Goal: Information Seeking & Learning: Learn about a topic

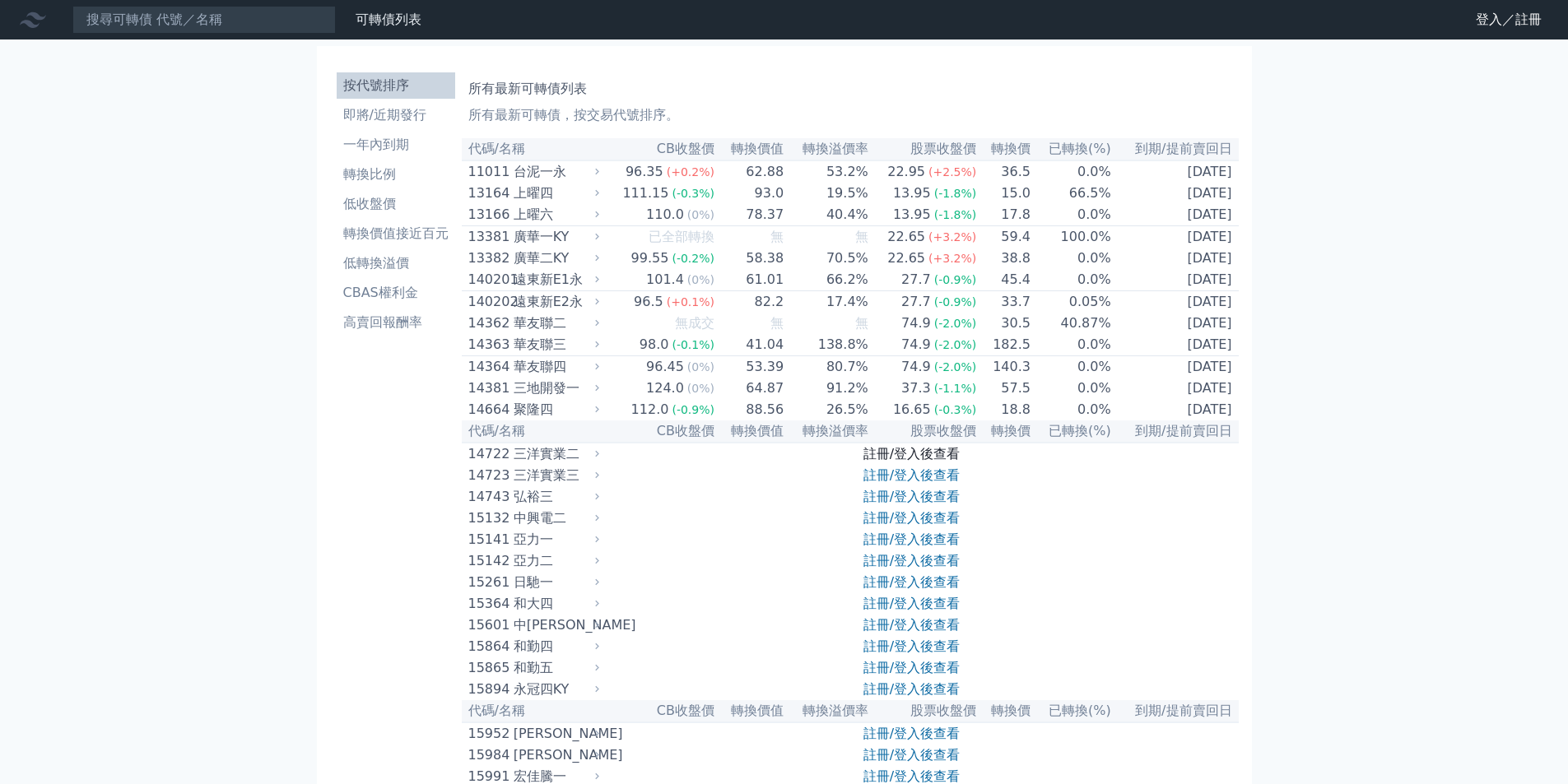
click at [943, 461] on link "註冊/登入後查看" at bounding box center [911, 454] width 96 height 15
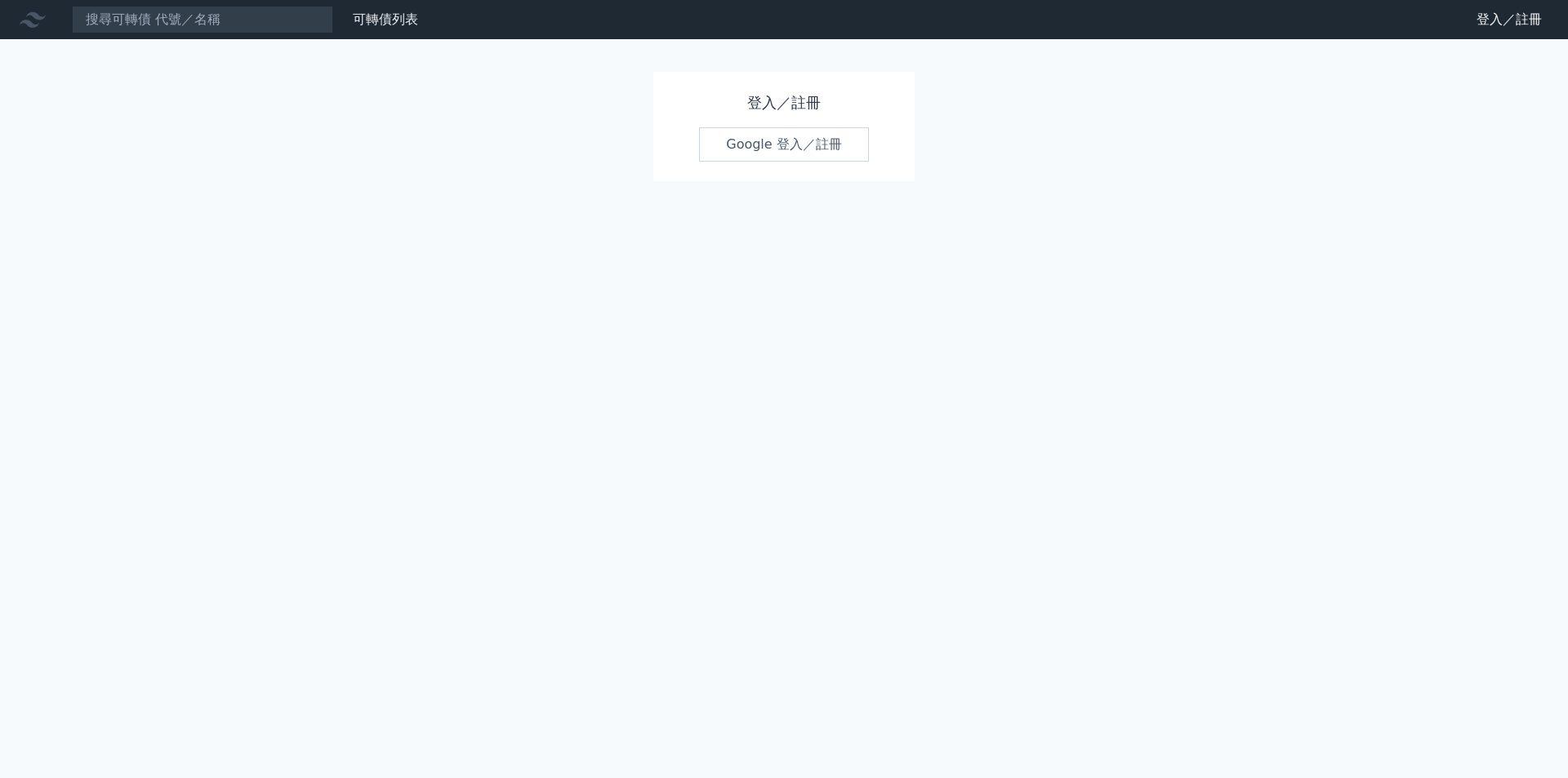
click at [820, 134] on link "Google 登入／註冊" at bounding box center [784, 145] width 170 height 34
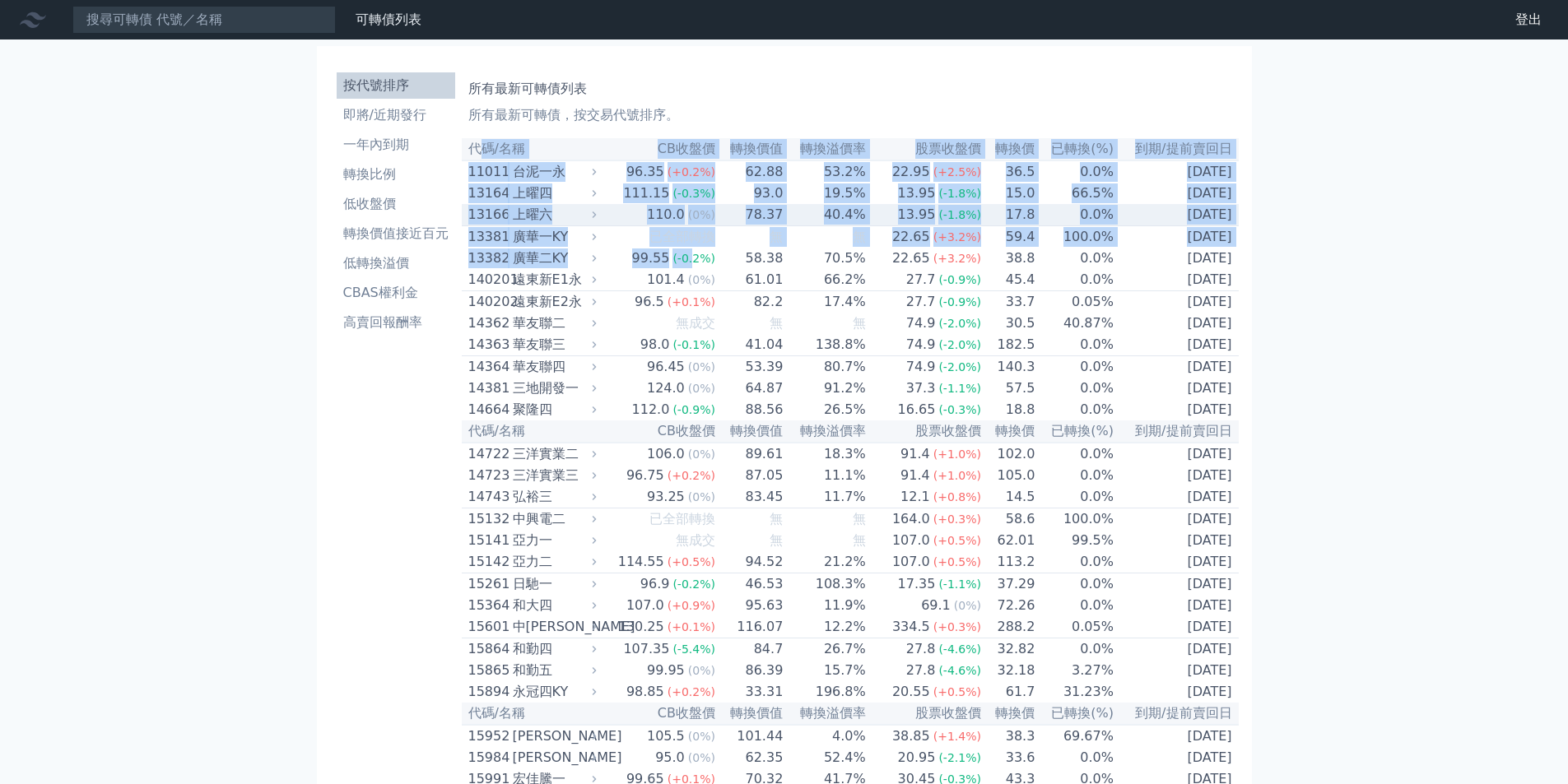
drag, startPoint x: 487, startPoint y: 153, endPoint x: 695, endPoint y: 265, distance: 236.2
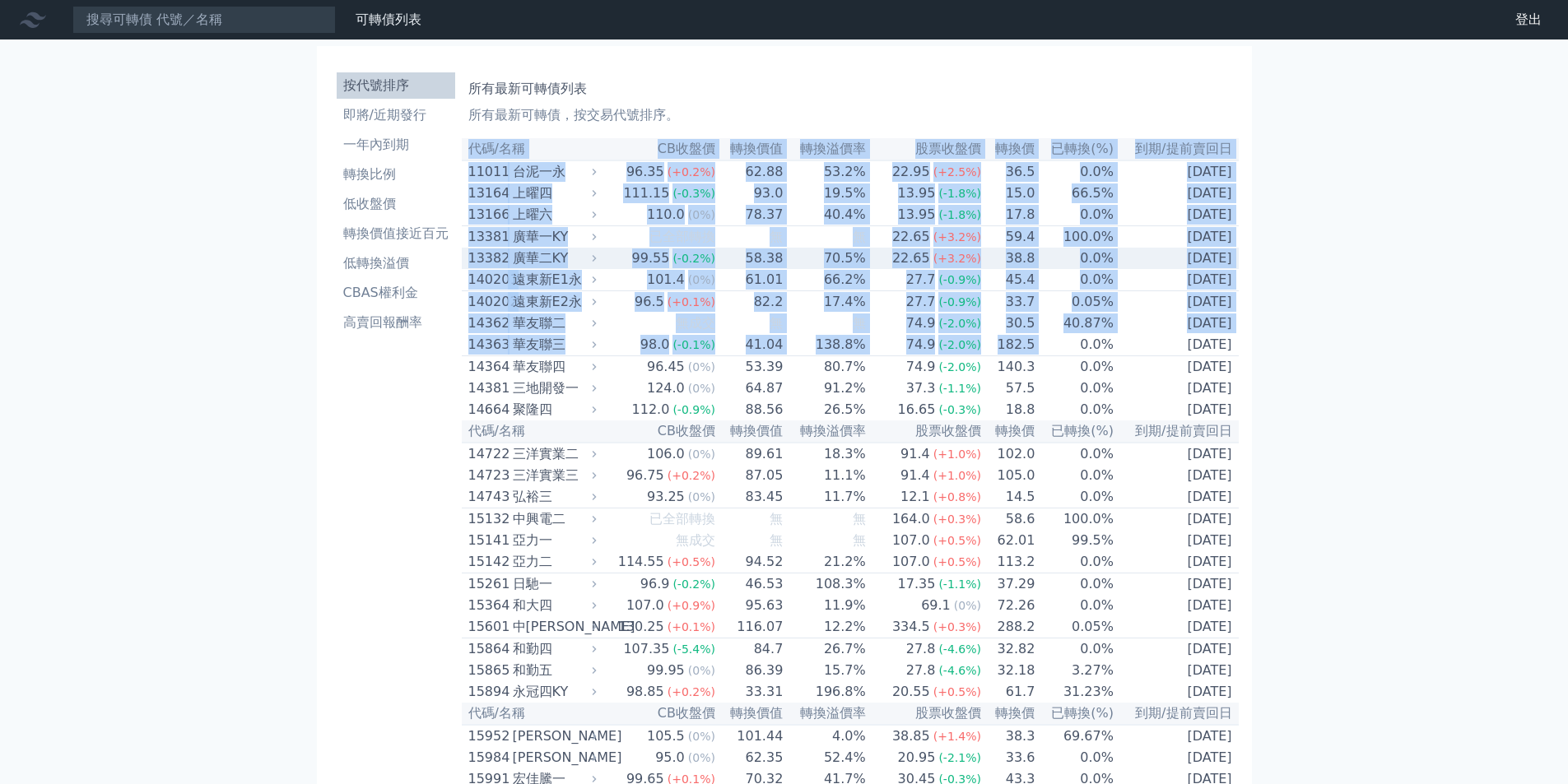
drag, startPoint x: 469, startPoint y: 150, endPoint x: 1176, endPoint y: 407, distance: 752.3
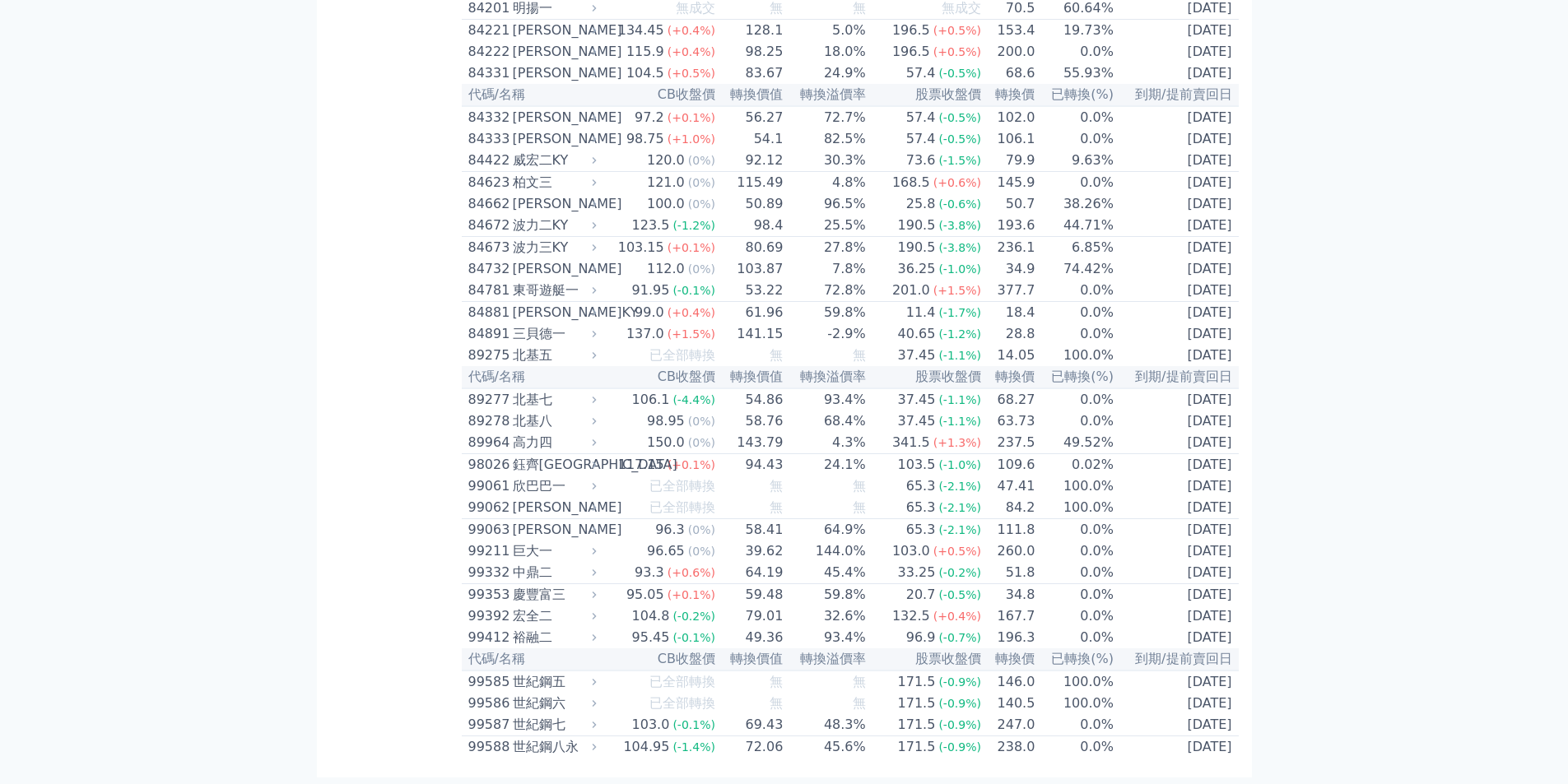
scroll to position [9518, 0]
click at [1238, 748] on td "[DATE]" at bounding box center [1177, 748] width 124 height 22
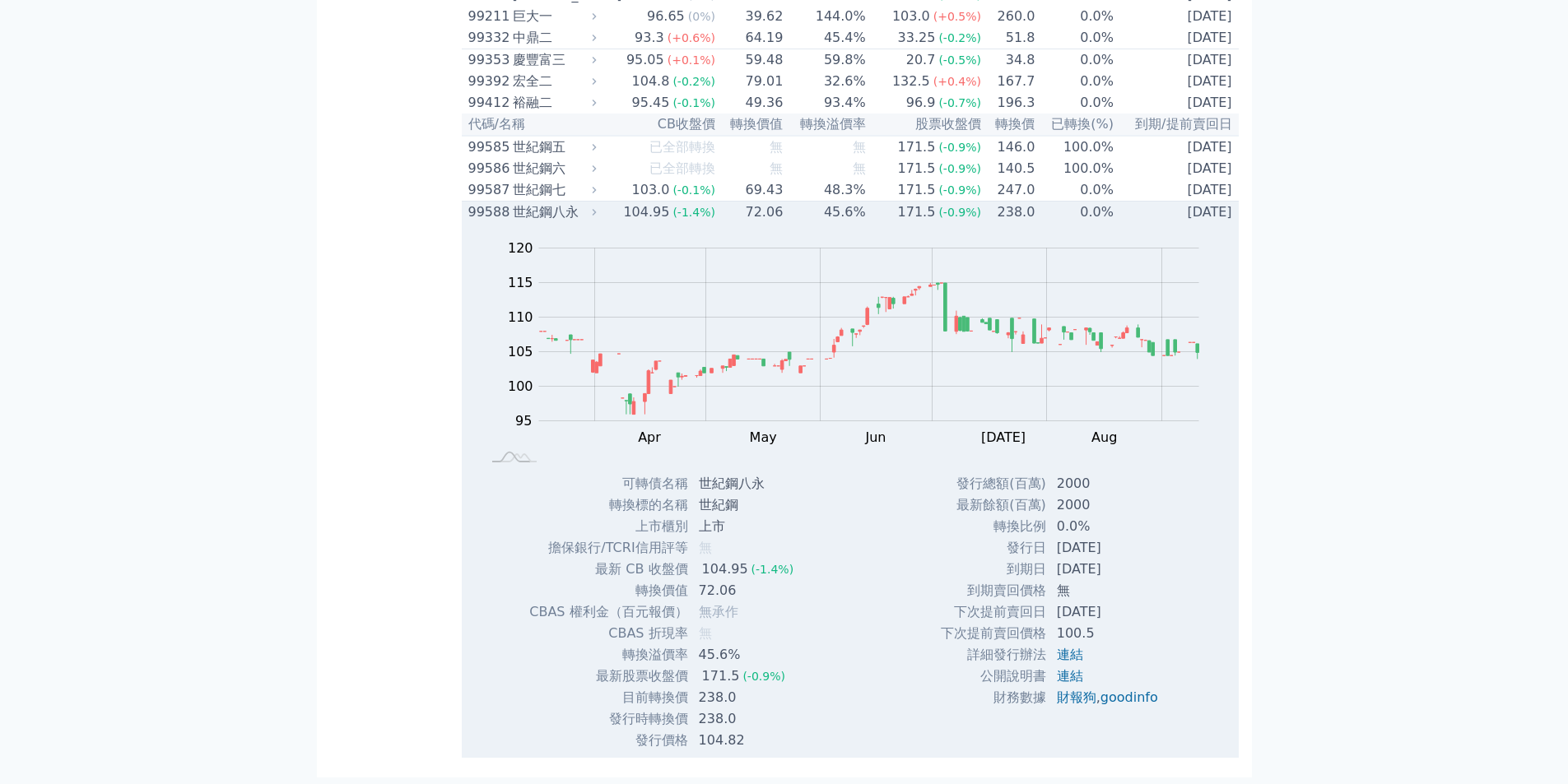
copy table "lo/ip DOlor sita conse adipi eli sed(%) do/eiusm 49579 temp 72.10 (+1.5%) 79.95…"
